Goal: Navigation & Orientation: Find specific page/section

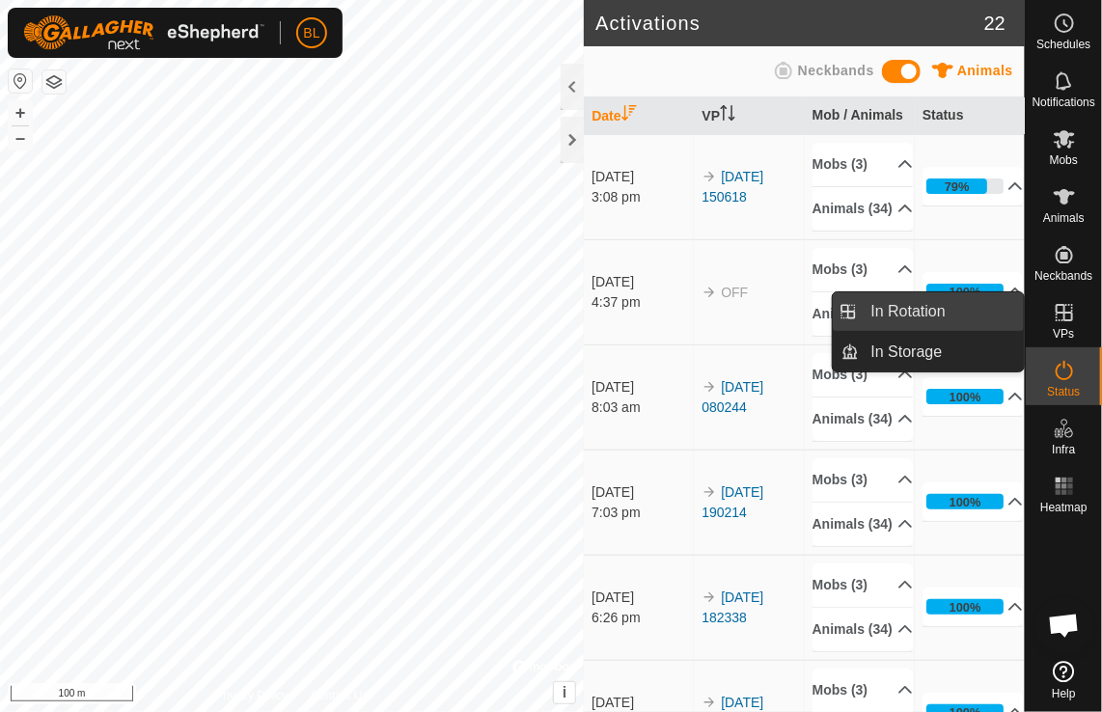
click at [903, 315] on link "In Rotation" at bounding box center [942, 311] width 165 height 39
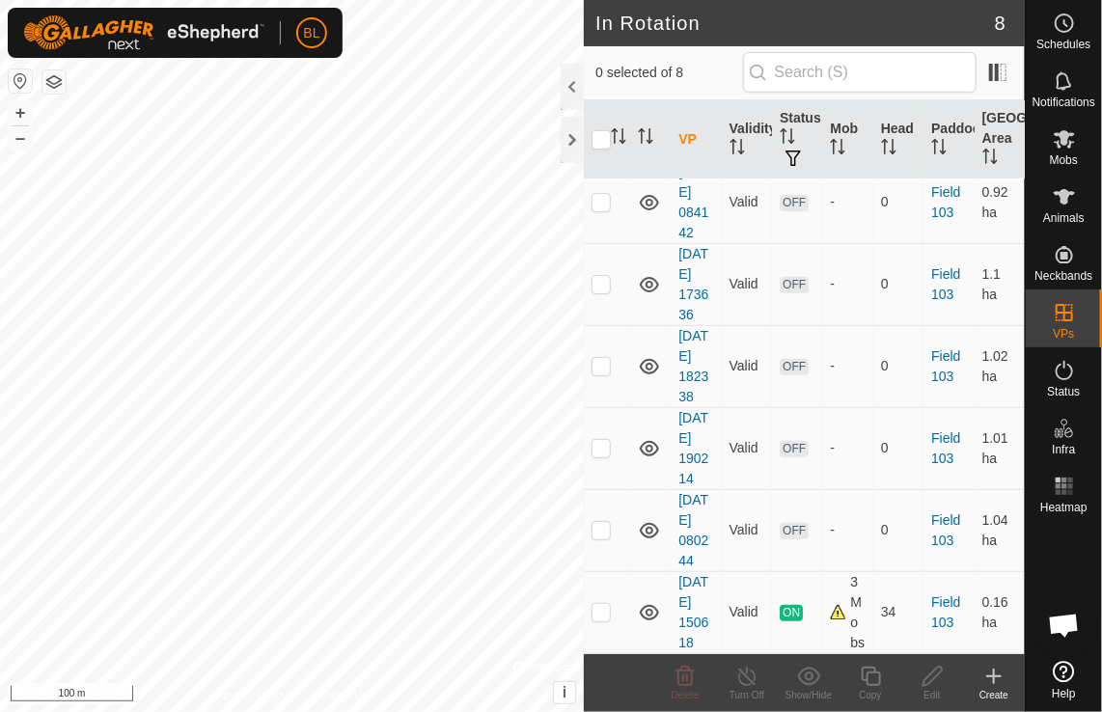
scroll to position [378, 0]
click at [1074, 383] on es-activation-svg-icon at bounding box center [1064, 370] width 35 height 31
